Goal: Find specific page/section: Find specific page/section

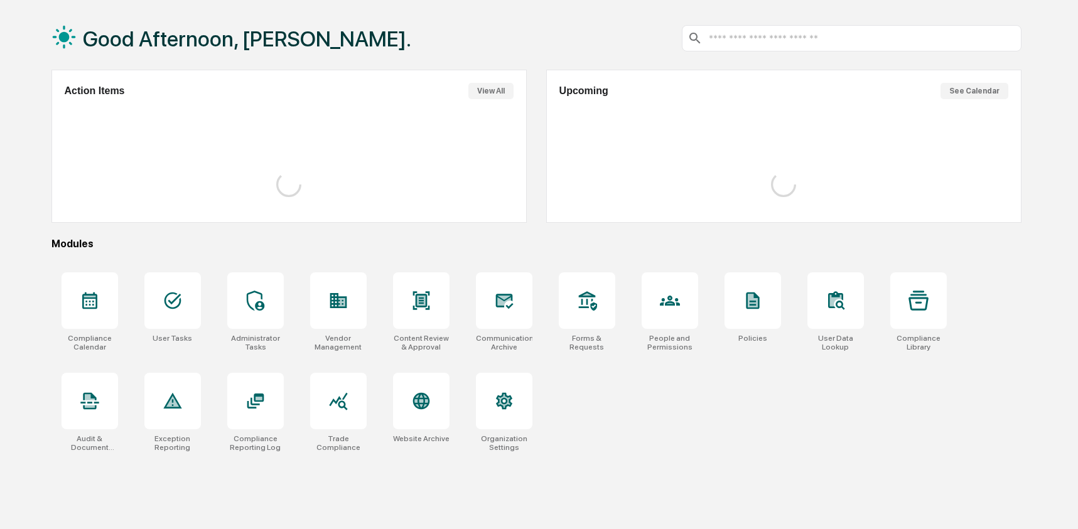
scroll to position [60, 0]
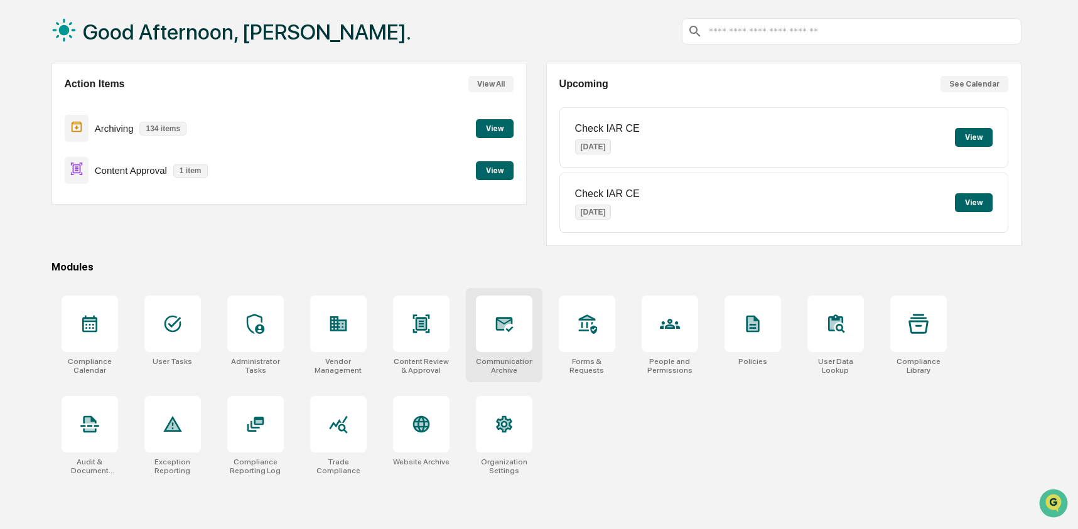
click at [492, 323] on div at bounding box center [504, 324] width 57 height 57
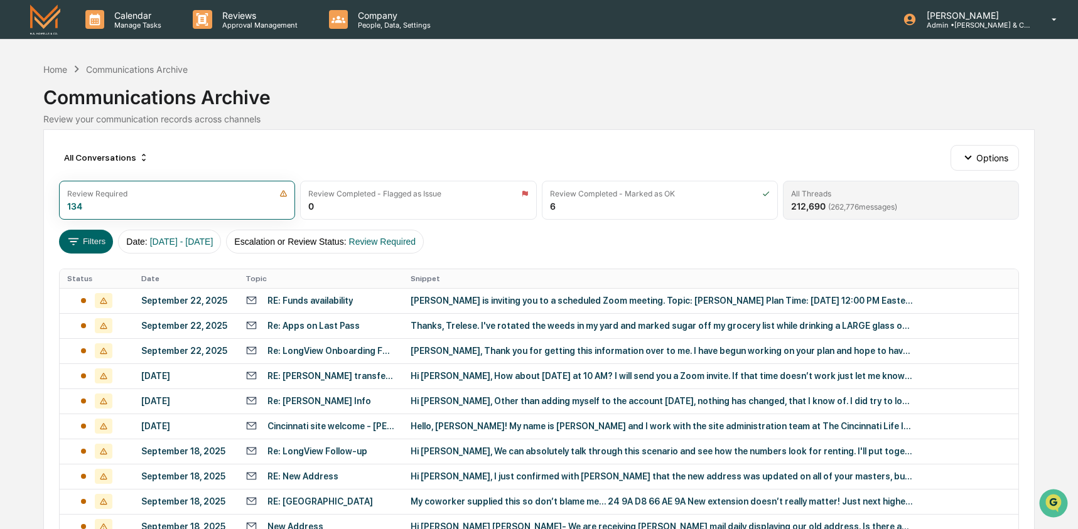
click at [822, 201] on div "212,690 ( 262,776 messages)" at bounding box center [844, 206] width 106 height 11
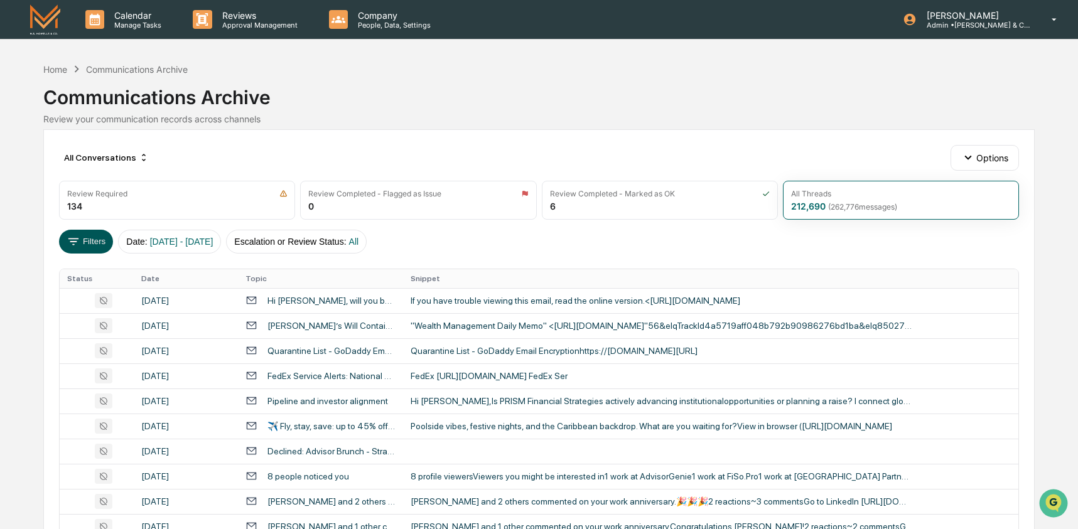
click at [67, 241] on icon at bounding box center [74, 242] width 14 height 14
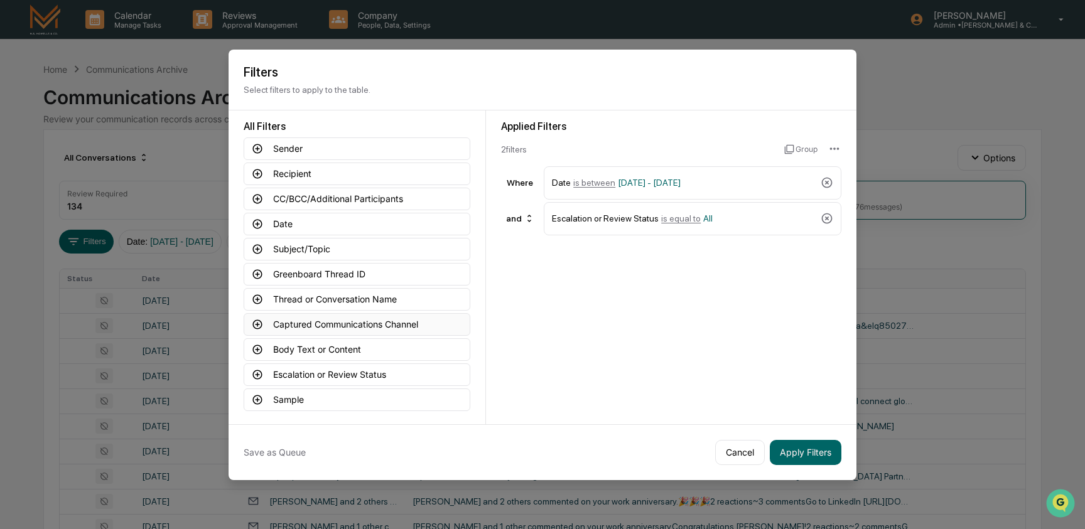
click at [357, 319] on button "Captured Communications Channel" at bounding box center [357, 324] width 227 height 23
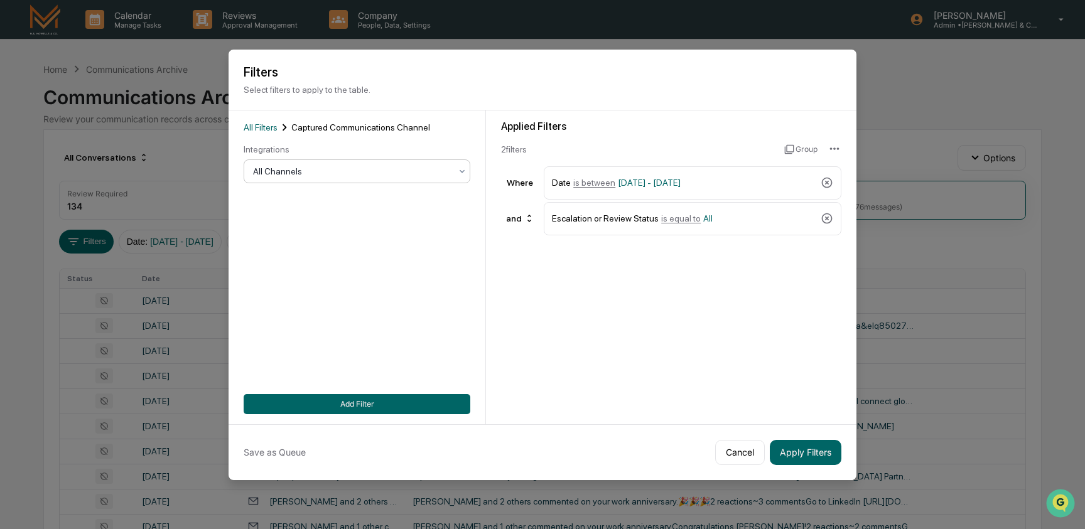
click at [314, 173] on div at bounding box center [352, 171] width 198 height 13
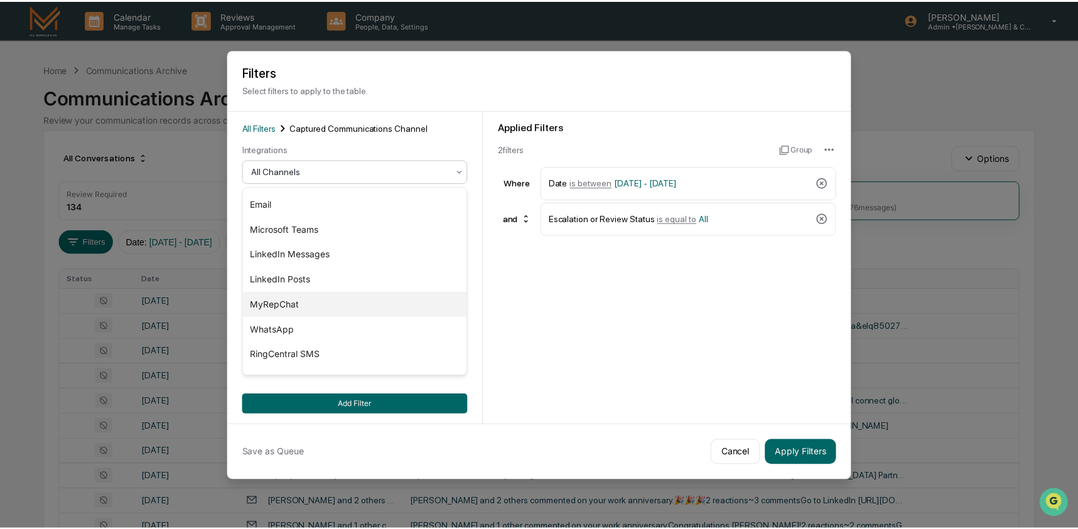
scroll to position [68, 0]
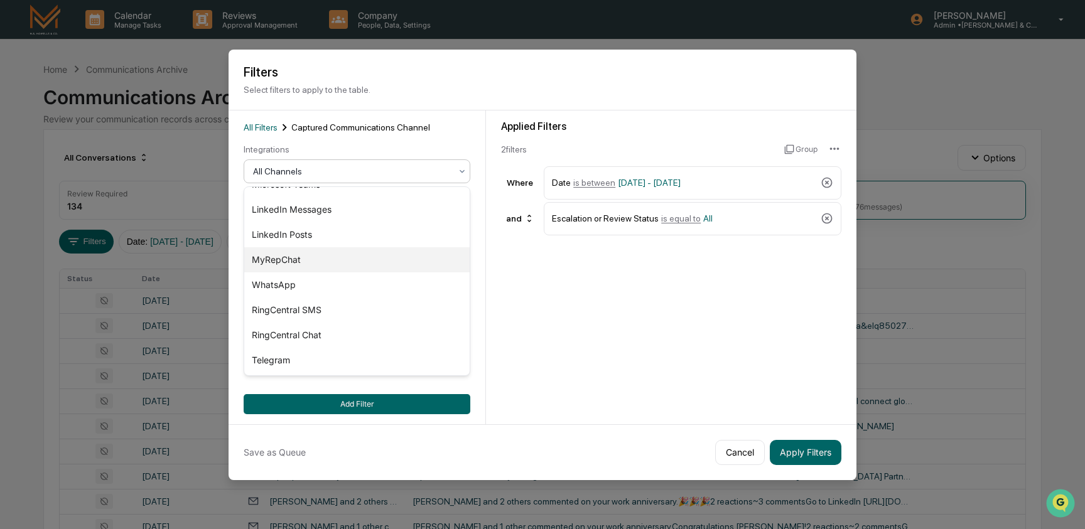
click at [330, 252] on div "MyRepChat" at bounding box center [356, 259] width 225 height 25
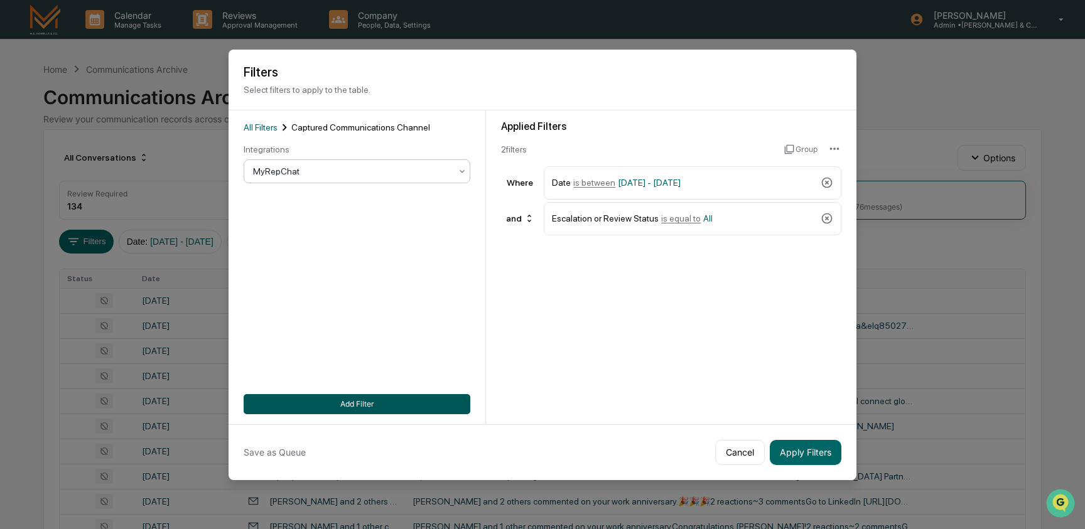
click at [409, 402] on button "Add Filter" at bounding box center [357, 404] width 227 height 20
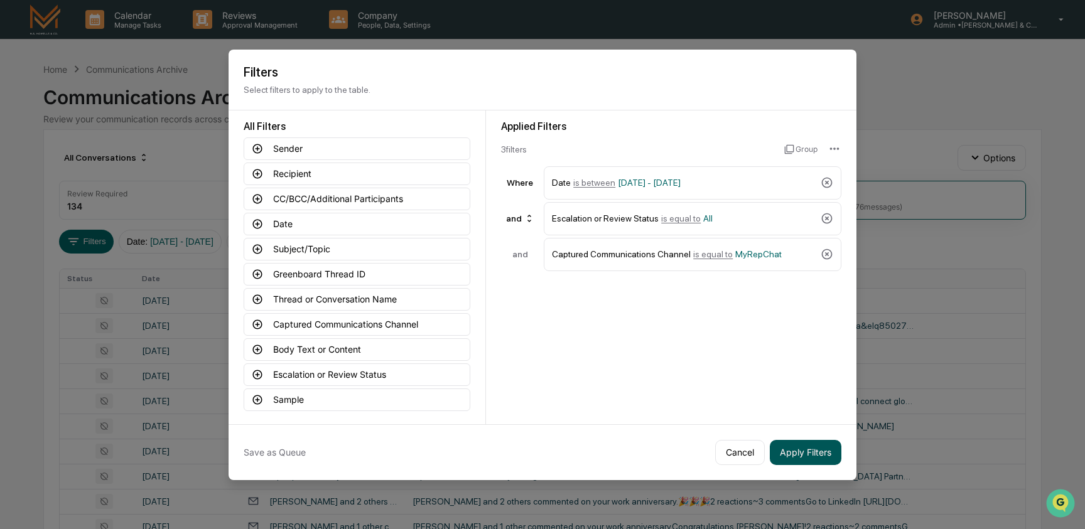
click at [814, 461] on button "Apply Filters" at bounding box center [806, 452] width 72 height 25
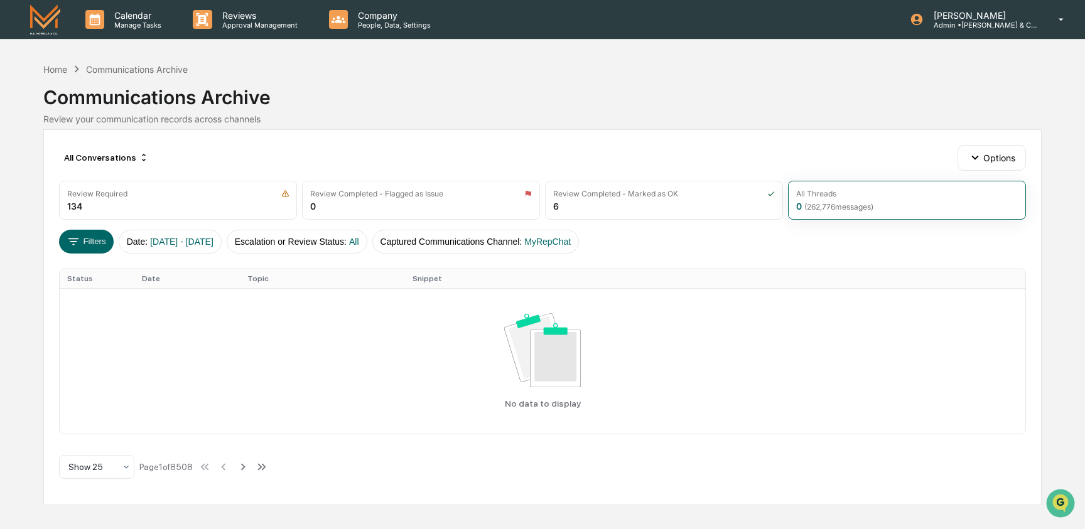
click at [683, 236] on div "Filters Date : 01/01/2024 - 12/31/2025 Escalation or Review Status : All Captur…" at bounding box center [542, 242] width 967 height 24
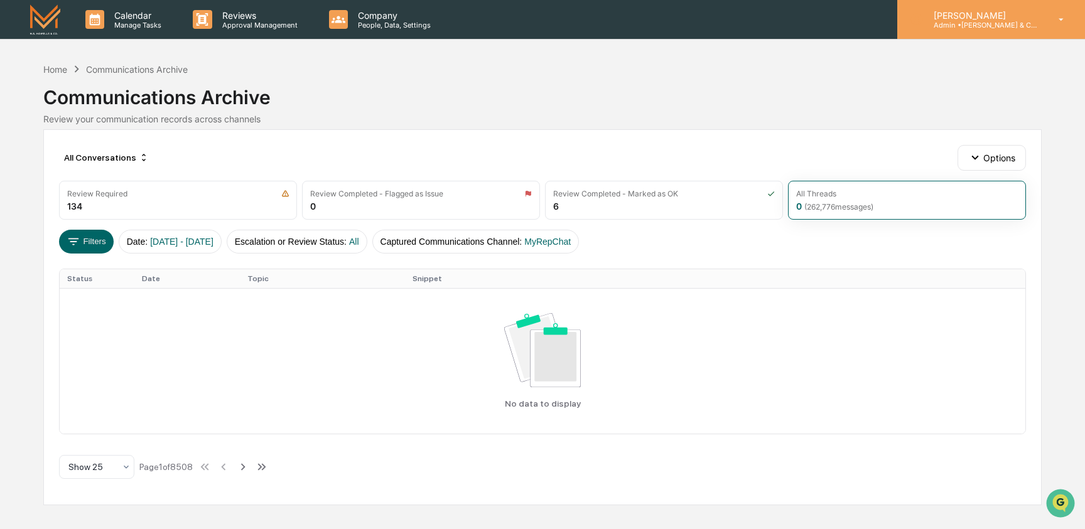
click at [1009, 16] on p "[PERSON_NAME]" at bounding box center [982, 15] width 117 height 11
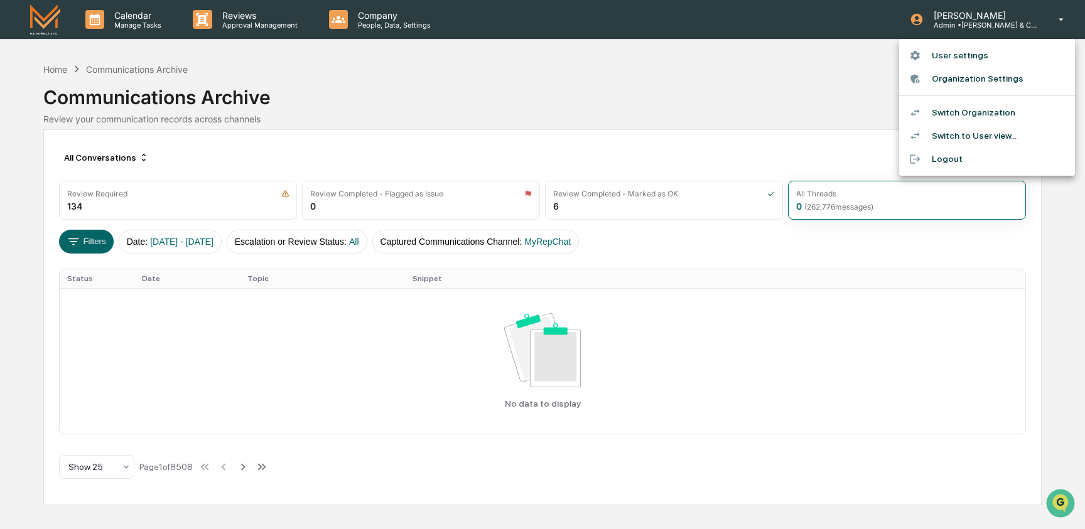
click at [1004, 111] on li "Switch Organization" at bounding box center [987, 112] width 176 height 23
